Goal: Task Accomplishment & Management: Use online tool/utility

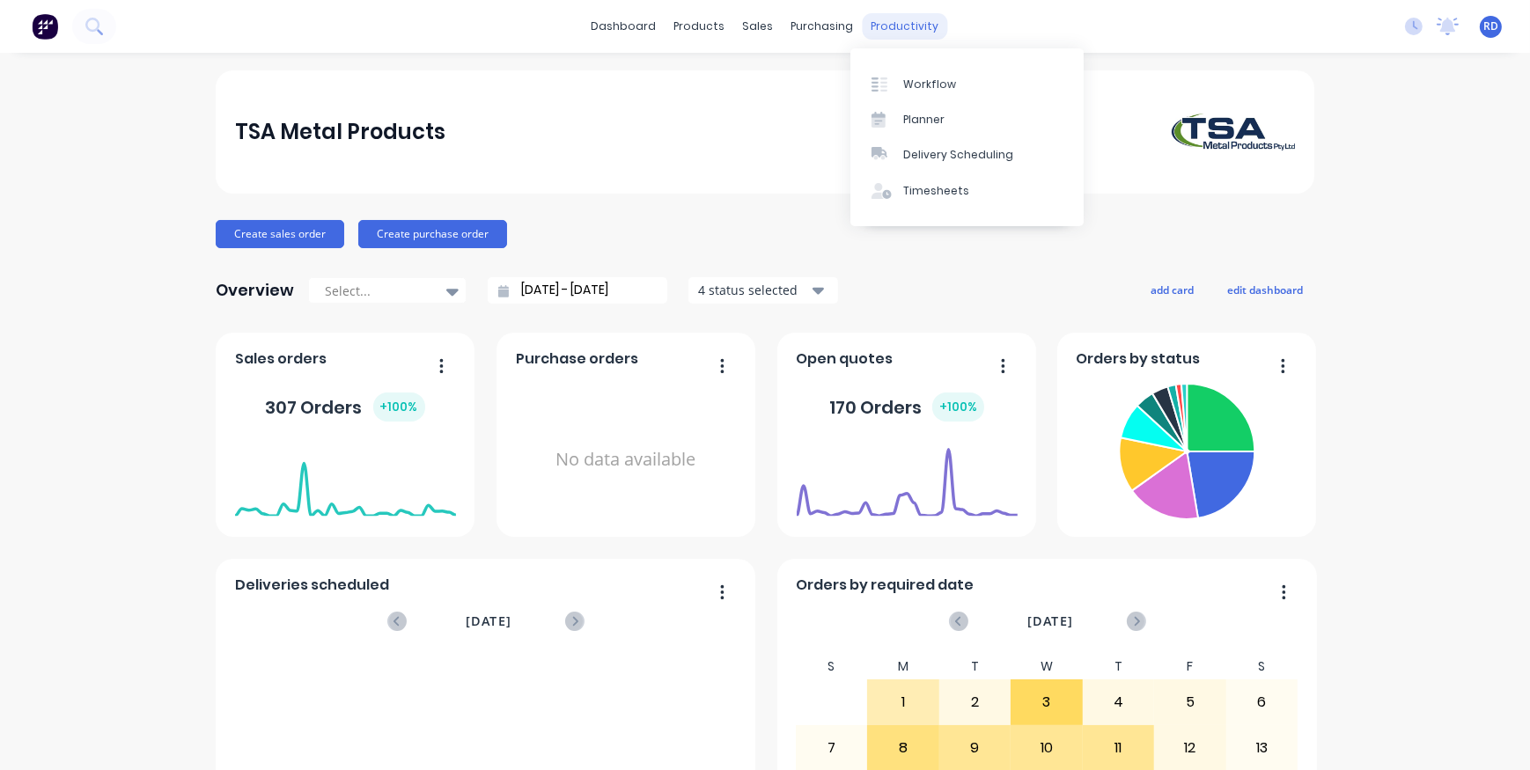
click at [914, 27] on div "productivity" at bounding box center [904, 26] width 85 height 26
click at [924, 86] on div "Workflow" at bounding box center [929, 85] width 53 height 16
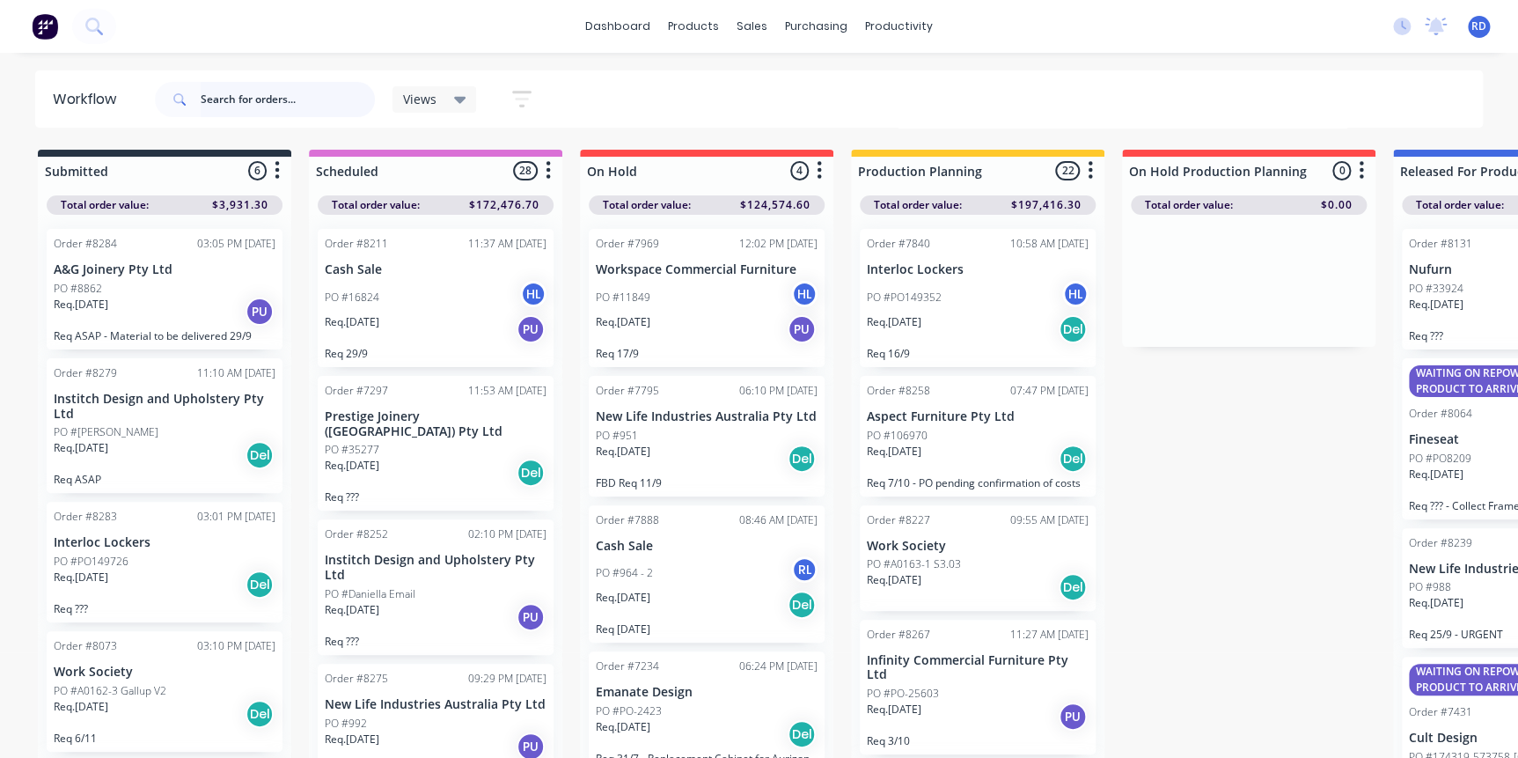
click at [235, 92] on input "text" at bounding box center [288, 99] width 174 height 35
type input "98898"
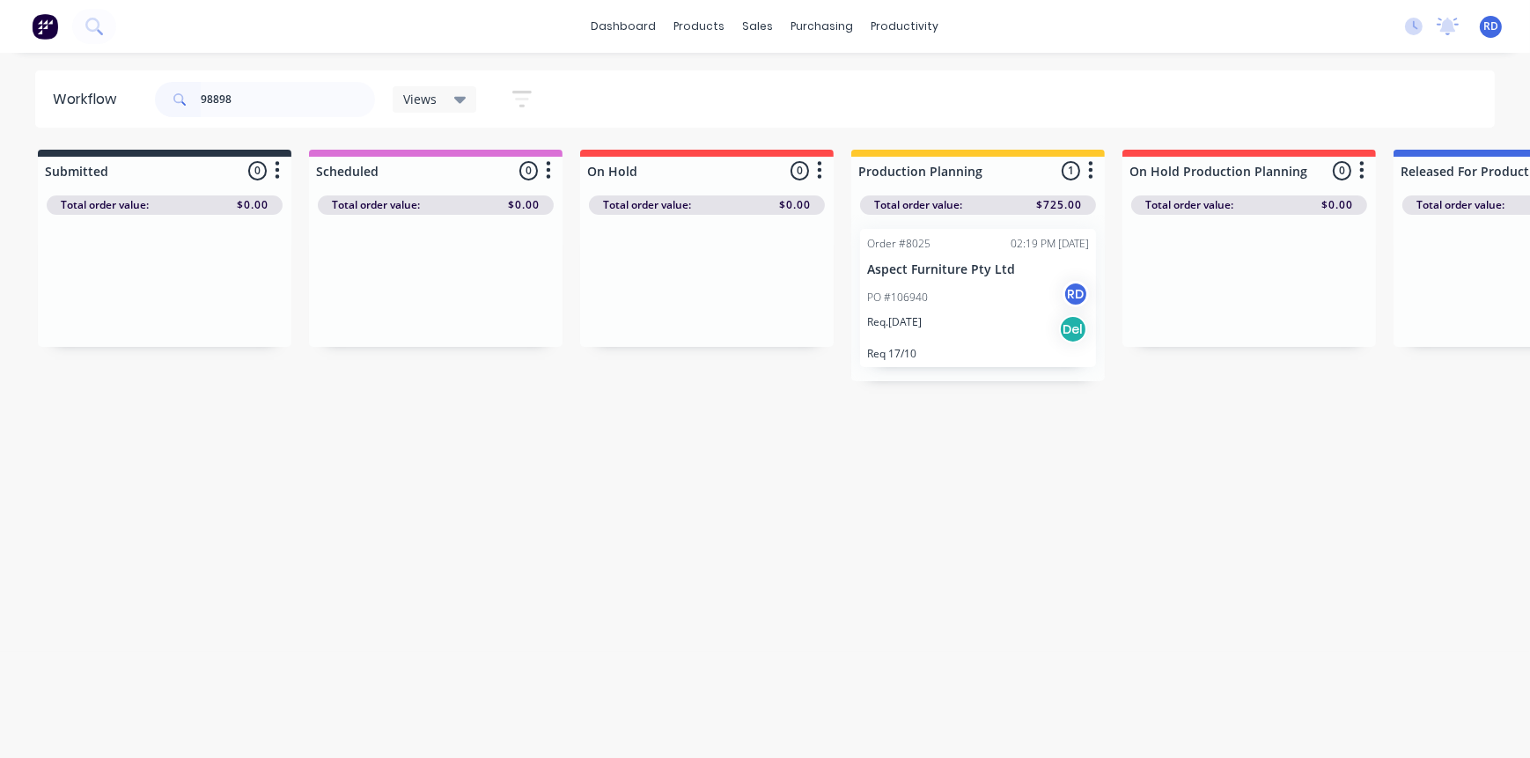
click at [921, 327] on p "Req. [DATE]" at bounding box center [894, 322] width 55 height 16
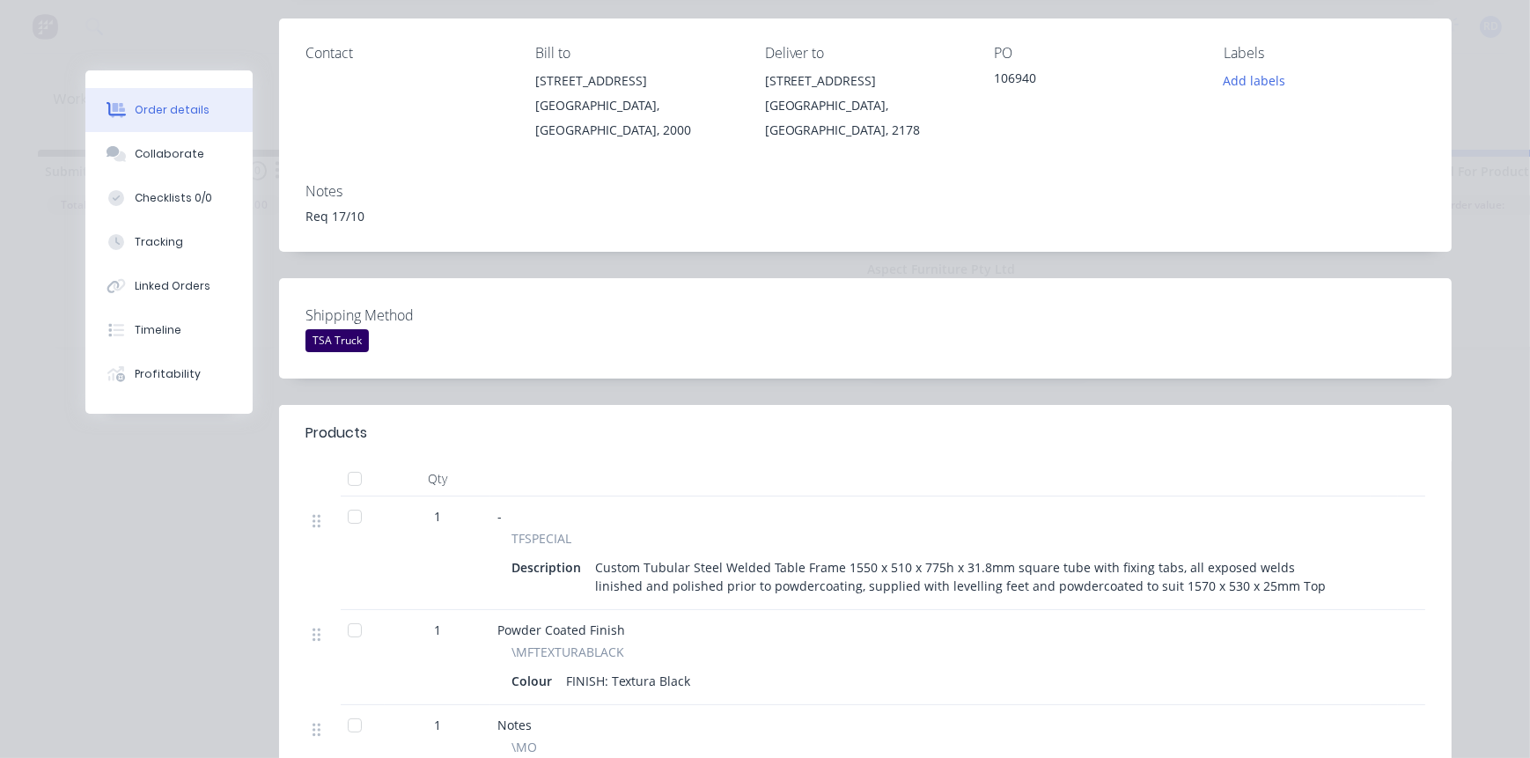
scroll to position [239, 0]
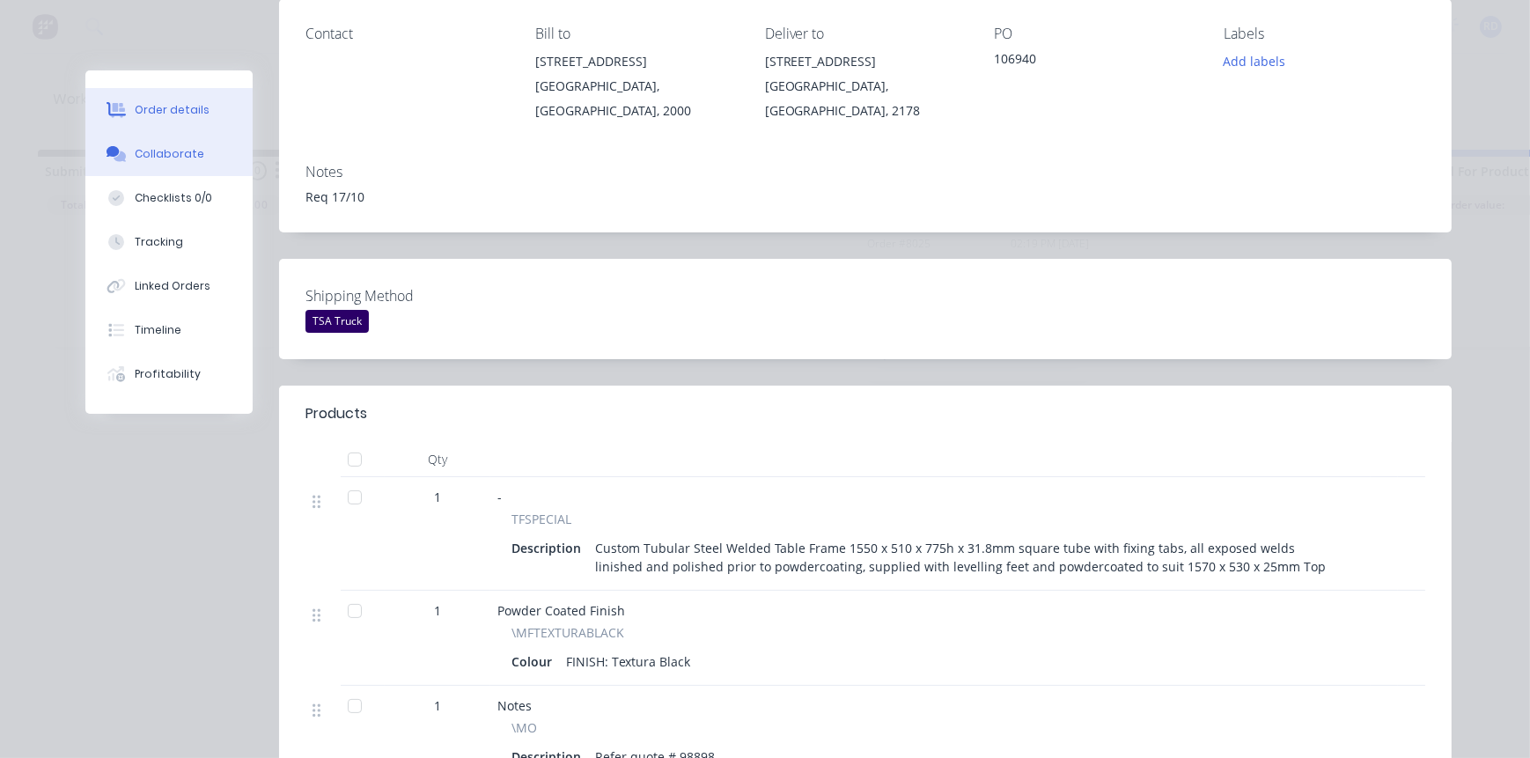
click at [202, 154] on button "Collaborate" at bounding box center [168, 154] width 167 height 44
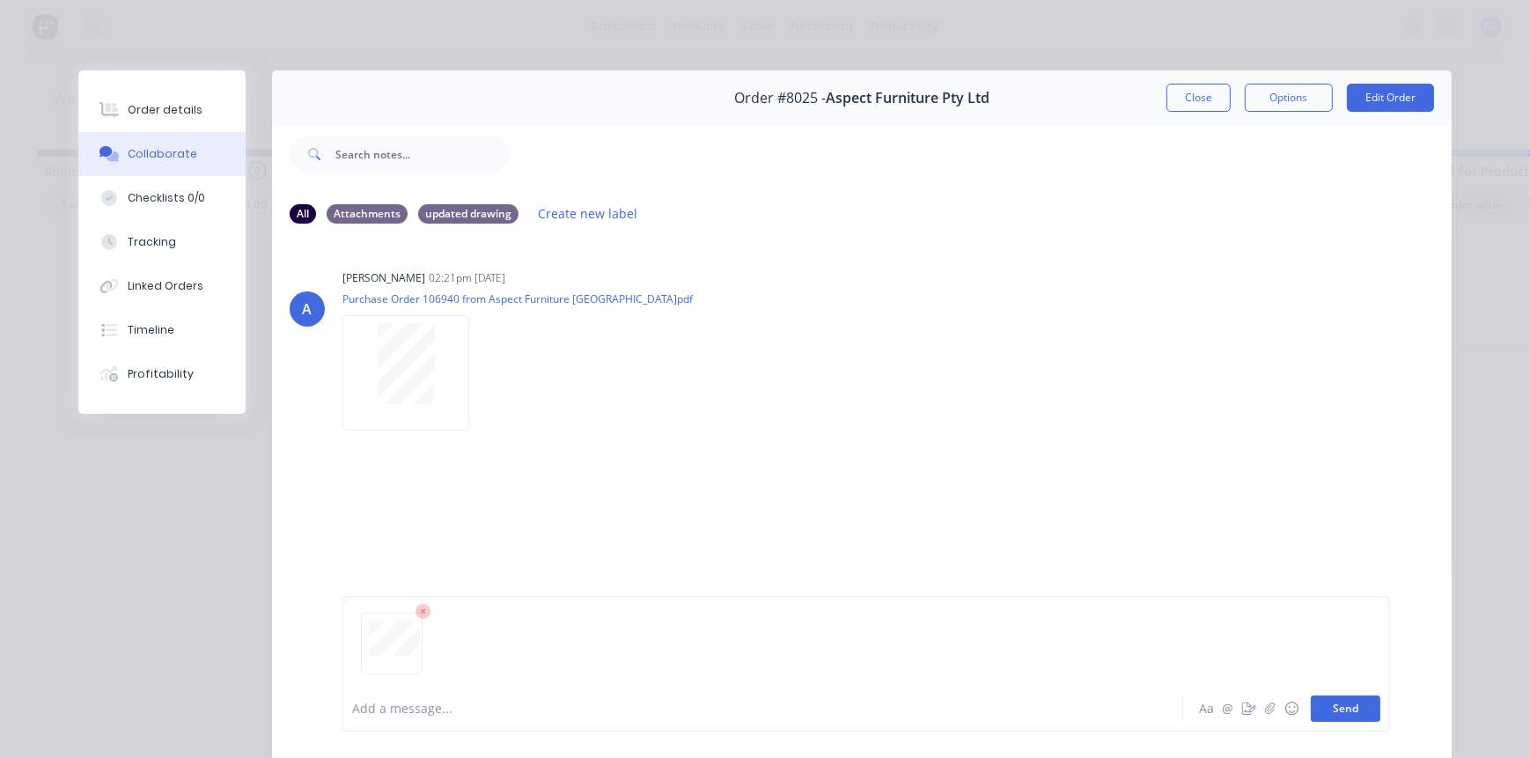
click at [1360, 714] on button "Send" at bounding box center [1345, 708] width 70 height 26
click at [802, 529] on div "You 03:18pm [DATE] 79481.pdf Labels Download Delete" at bounding box center [617, 529] width 550 height 158
click at [1197, 112] on div "Order #8025 - Aspect Furniture Pty Ltd Close Options Edit Order" at bounding box center [861, 97] width 1179 height 55
click at [1193, 103] on button "Close" at bounding box center [1198, 98] width 64 height 28
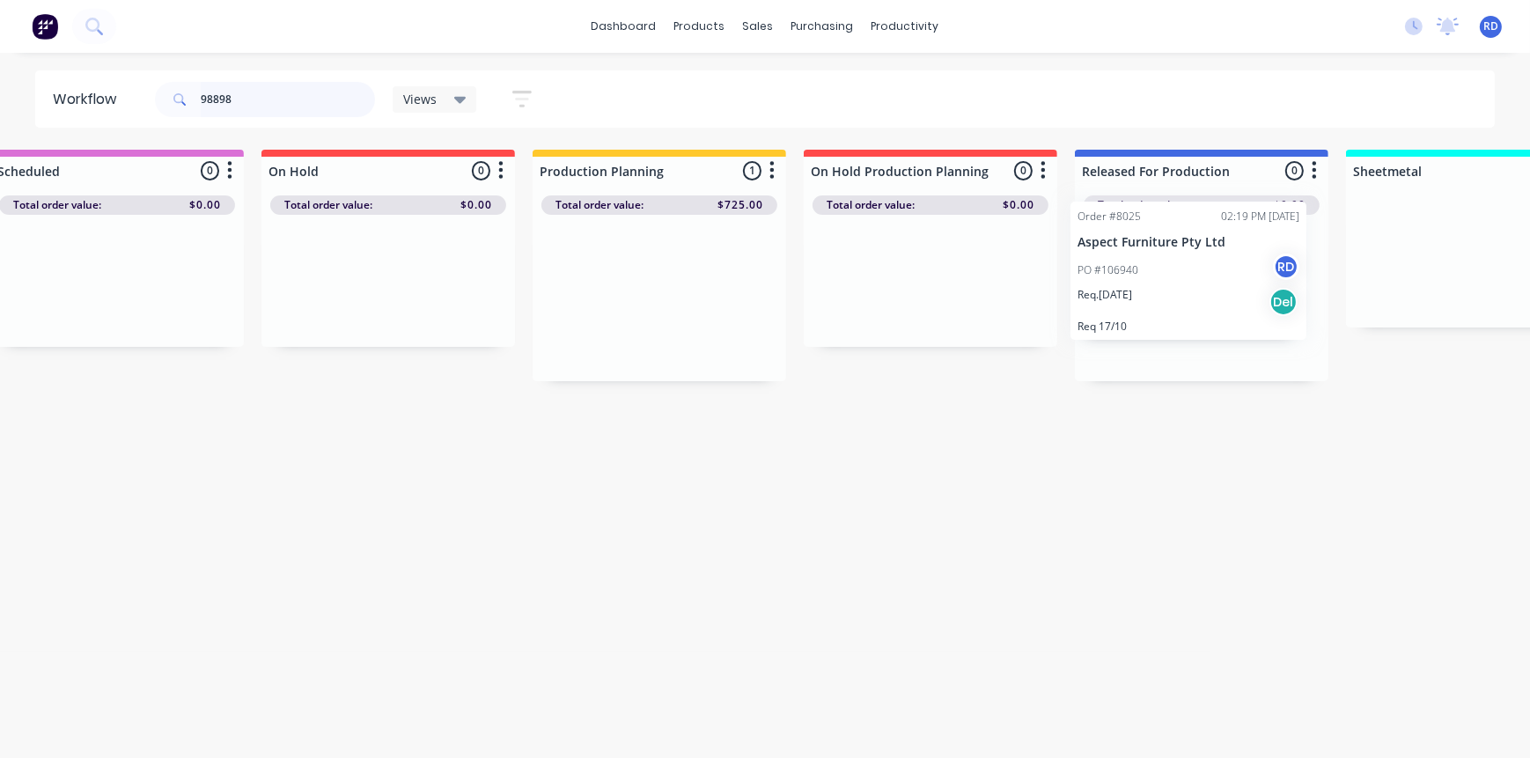
drag, startPoint x: 977, startPoint y: 273, endPoint x: 1198, endPoint y: 246, distance: 222.6
click at [1198, 244] on div "Submitted 0 Sort By Created date Required date Order number Customer name Most …" at bounding box center [1391, 265] width 3446 height 231
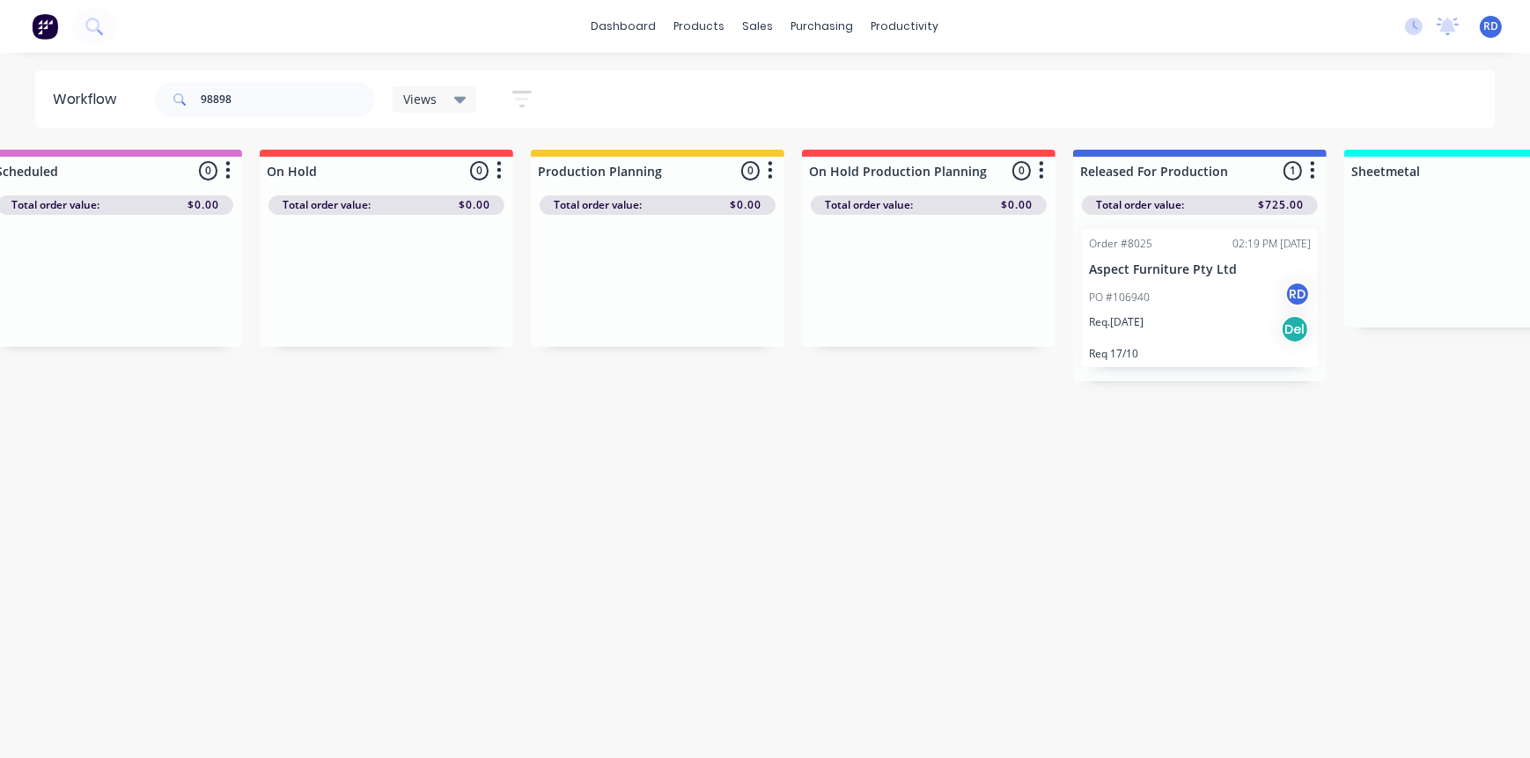
click at [1197, 473] on div "Workflow 98898 Views Save new view None (Default) edit Delivery edit Production…" at bounding box center [445, 396] width 1530 height 652
